Goal: Information Seeking & Learning: Learn about a topic

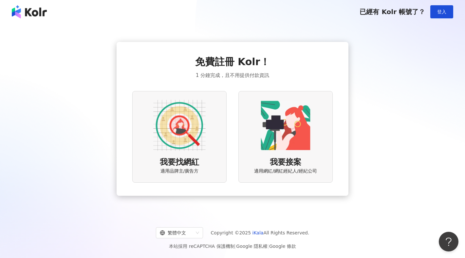
click at [200, 139] on img at bounding box center [179, 125] width 52 height 52
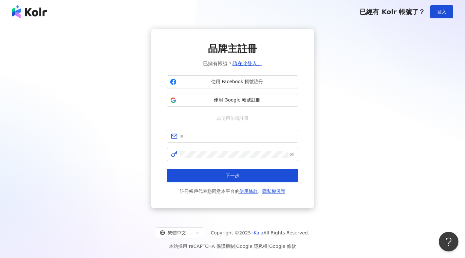
click at [22, 13] on img at bounding box center [29, 11] width 35 height 13
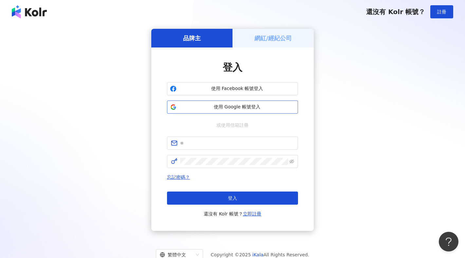
click at [249, 108] on span "使用 Google 帳號登入" at bounding box center [237, 107] width 116 height 7
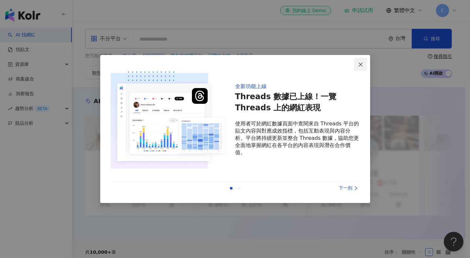
click at [361, 64] on icon "close" at bounding box center [360, 64] width 4 height 4
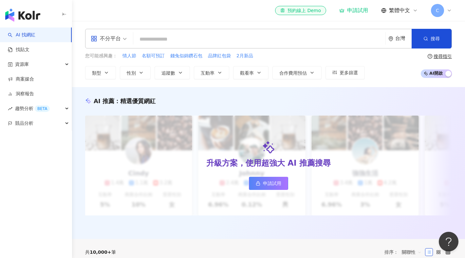
click at [266, 38] on input "search" at bounding box center [259, 39] width 247 height 12
click at [113, 42] on div "不分平台" at bounding box center [106, 38] width 30 height 10
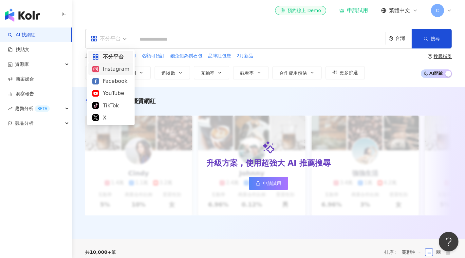
click at [115, 69] on div "Instagram" at bounding box center [110, 69] width 37 height 8
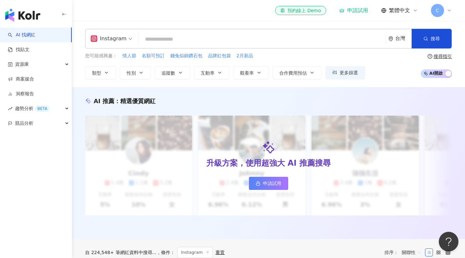
click at [179, 39] on input "search" at bounding box center [261, 39] width 241 height 12
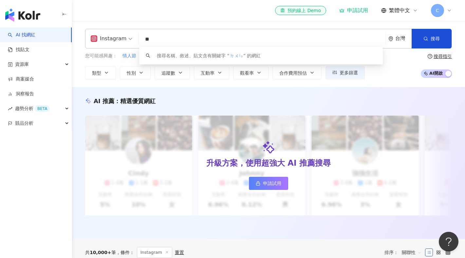
type input "*"
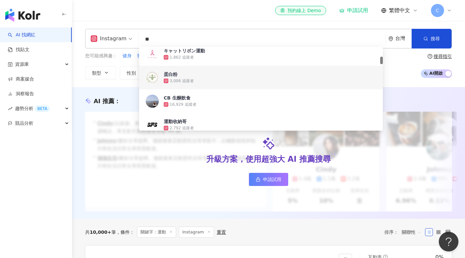
scroll to position [109, 0]
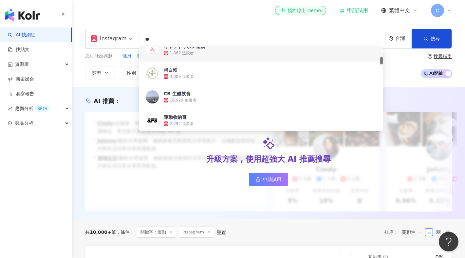
click at [215, 39] on input "**" at bounding box center [261, 39] width 241 height 12
type input "*"
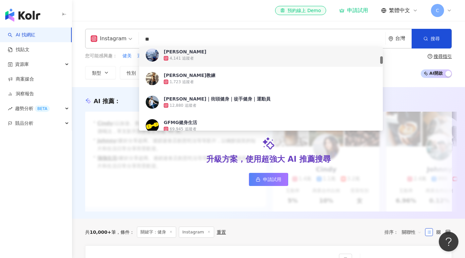
type input "*"
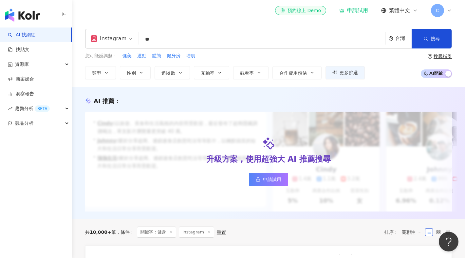
type input "**"
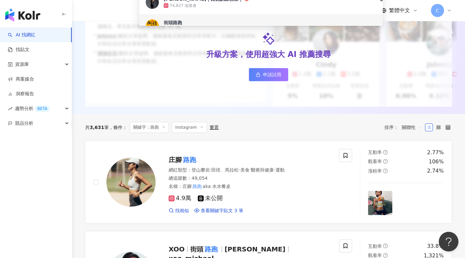
scroll to position [172, 0]
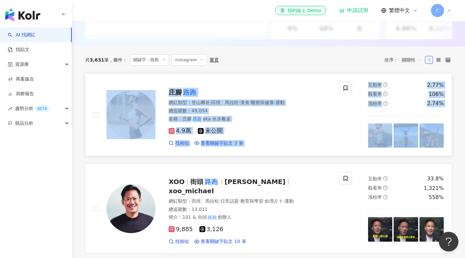
click at [255, 97] on div "庄腳 路跑" at bounding box center [250, 92] width 162 height 9
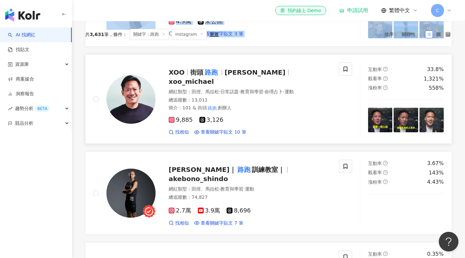
scroll to position [112, 0]
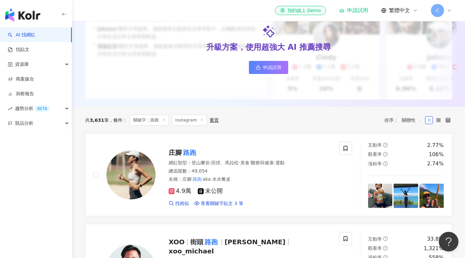
click at [310, 132] on div "共 3,631 筆 條件 ： 關鍵字：路跑 Instagram 重置 排序： 關聯性" at bounding box center [268, 120] width 367 height 27
click at [269, 125] on div "共 3,631 筆 條件 ： 關鍵字：路跑 Instagram 重置 排序： 關聯性" at bounding box center [268, 120] width 367 height 11
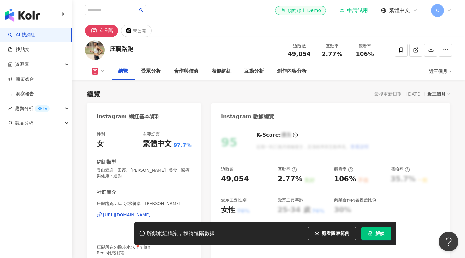
scroll to position [102, 0]
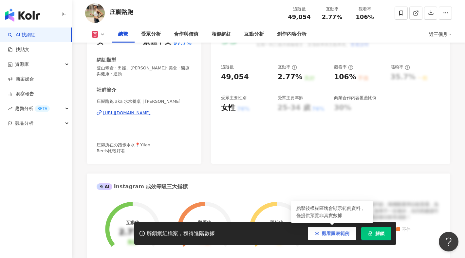
click at [326, 236] on span "觀看圖表範例" at bounding box center [336, 233] width 28 height 5
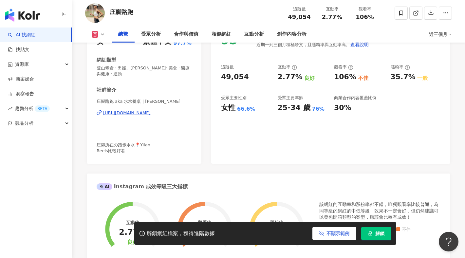
click at [326, 233] on button "不顯示範例" at bounding box center [334, 233] width 44 height 13
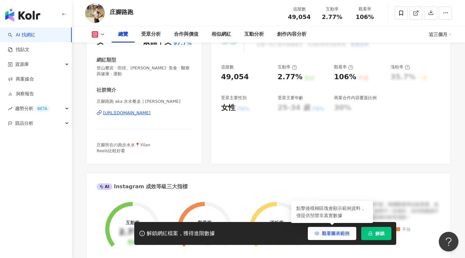
click at [326, 233] on span "觀看圖表範例" at bounding box center [336, 233] width 28 height 5
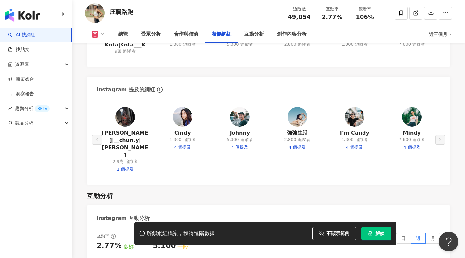
scroll to position [1288, 0]
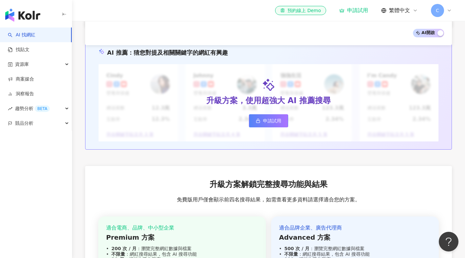
scroll to position [779, 0]
